Goal: Task Accomplishment & Management: Complete application form

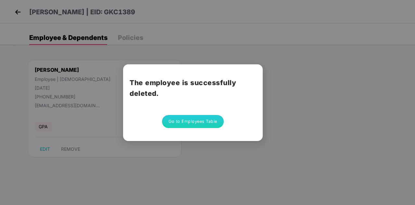
drag, startPoint x: 0, startPoint y: 0, endPoint x: 204, endPoint y: 122, distance: 237.8
click at [204, 122] on button "Go to Employees Table" at bounding box center [193, 121] width 62 height 13
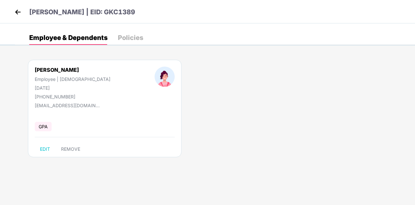
click at [137, 38] on div "Policies" at bounding box center [130, 37] width 25 height 6
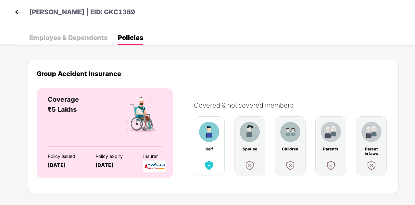
click at [17, 12] on img at bounding box center [18, 12] width 10 height 10
